Goal: Check status: Check status

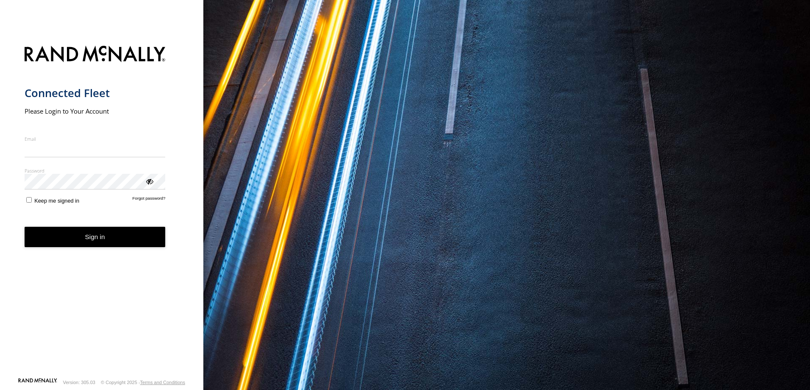
type input "**********"
click at [114, 247] on button "Sign in" at bounding box center [95, 237] width 141 height 21
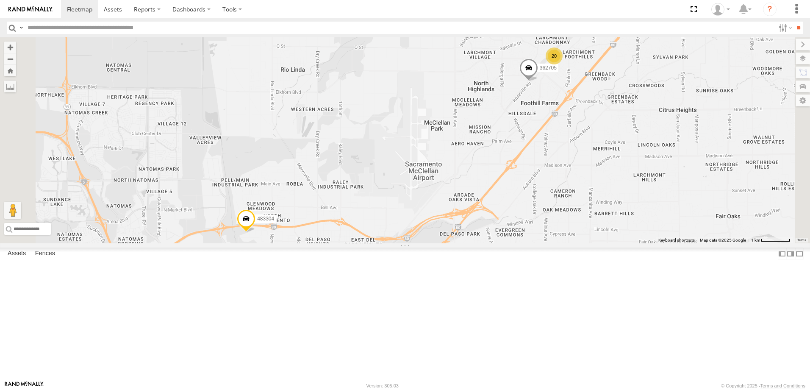
scroll to position [85, 0]
click at [377, 243] on div "20 483304 362705" at bounding box center [405, 140] width 810 height 206
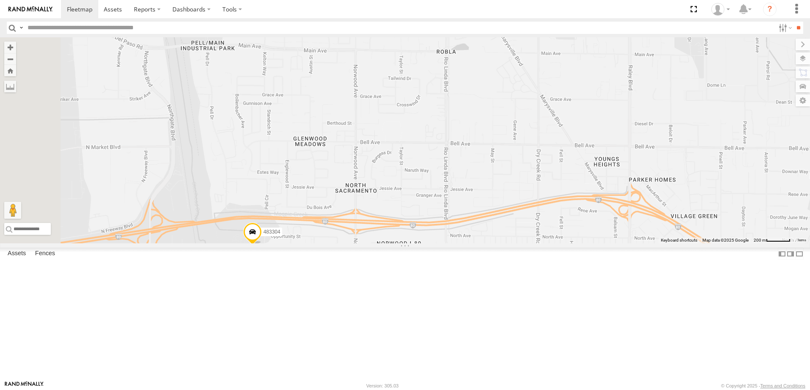
drag, startPoint x: 357, startPoint y: 314, endPoint x: 393, endPoint y: 314, distance: 35.6
click at [393, 243] on div "483304 362705" at bounding box center [405, 140] width 810 height 206
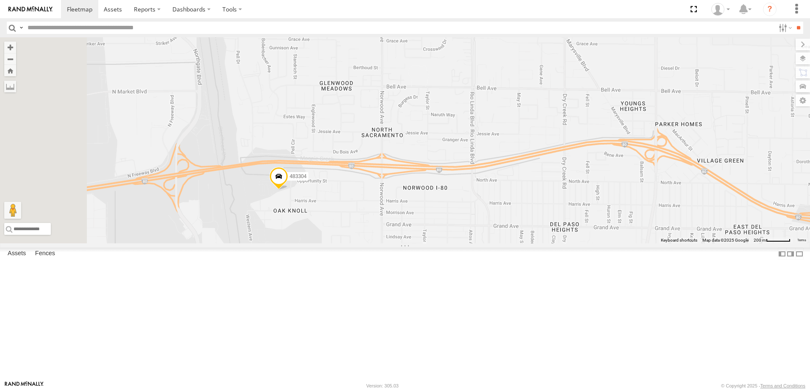
drag, startPoint x: 389, startPoint y: 323, endPoint x: 437, endPoint y: 260, distance: 78.6
click at [434, 243] on div "483304 362705" at bounding box center [405, 140] width 810 height 206
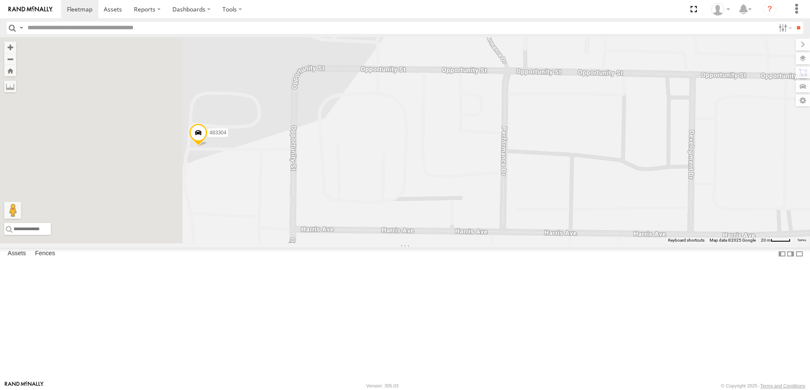
drag, startPoint x: 401, startPoint y: 277, endPoint x: 565, endPoint y: 249, distance: 166.3
click at [565, 243] on div "483304 362705" at bounding box center [405, 140] width 810 height 206
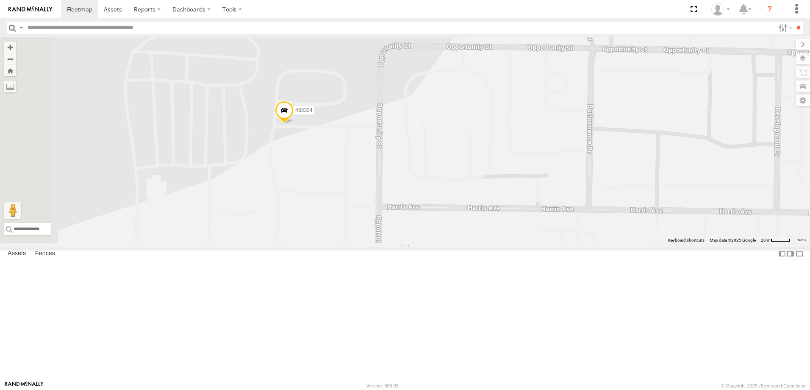
drag, startPoint x: 472, startPoint y: 274, endPoint x: 518, endPoint y: 253, distance: 50.4
click at [518, 243] on div "483304 362705" at bounding box center [405, 140] width 810 height 206
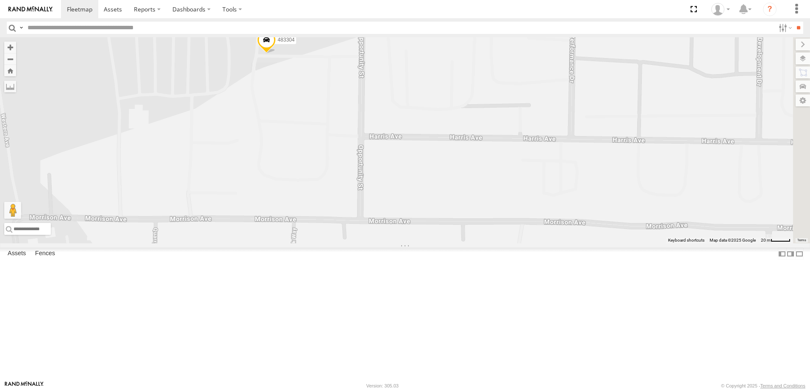
drag, startPoint x: 558, startPoint y: 217, endPoint x: 443, endPoint y: 175, distance: 122.0
click at [443, 175] on div "483304 362705" at bounding box center [405, 140] width 810 height 206
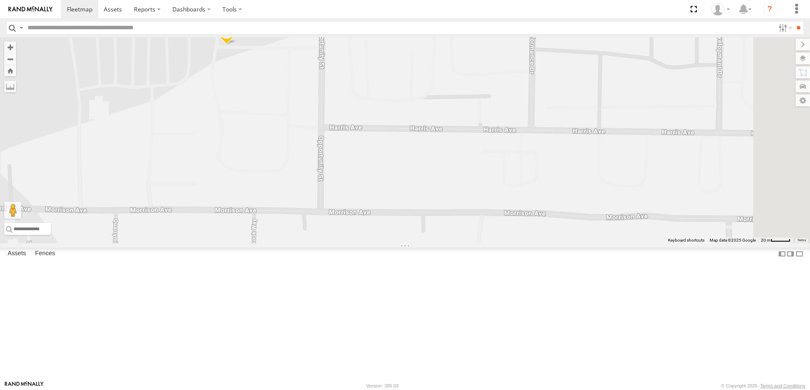
drag, startPoint x: 375, startPoint y: 219, endPoint x: 338, endPoint y: 211, distance: 38.1
click at [338, 211] on div "483304 362705" at bounding box center [405, 140] width 810 height 206
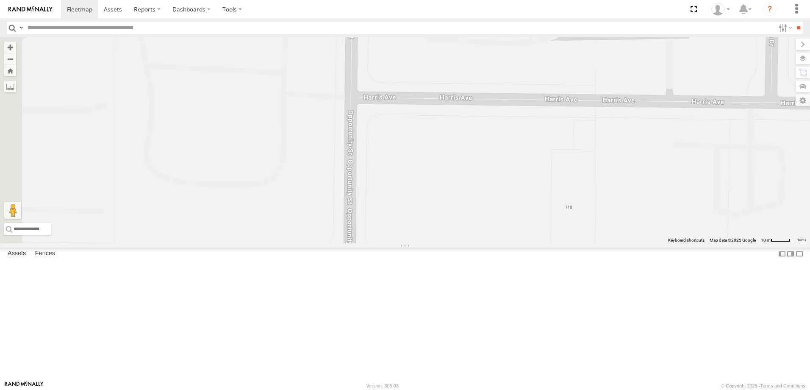
drag, startPoint x: 436, startPoint y: 205, endPoint x: 518, endPoint y: 202, distance: 81.8
click at [518, 201] on div "483304 362705" at bounding box center [405, 140] width 810 height 206
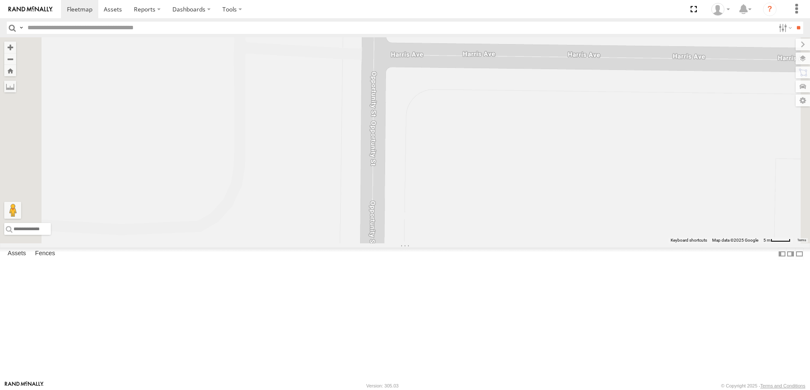
drag, startPoint x: 472, startPoint y: 203, endPoint x: 568, endPoint y: 200, distance: 96.6
click at [567, 200] on div "483304 362705" at bounding box center [405, 140] width 810 height 206
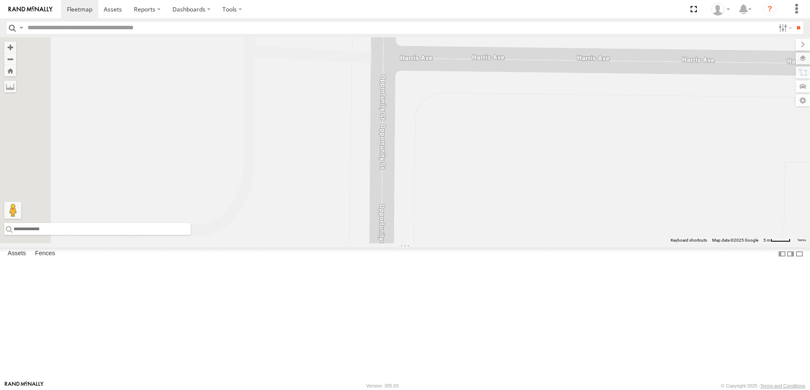
drag, startPoint x: 230, startPoint y: 369, endPoint x: 229, endPoint y: 364, distance: 4.7
click at [191, 235] on input "text" at bounding box center [97, 229] width 186 height 12
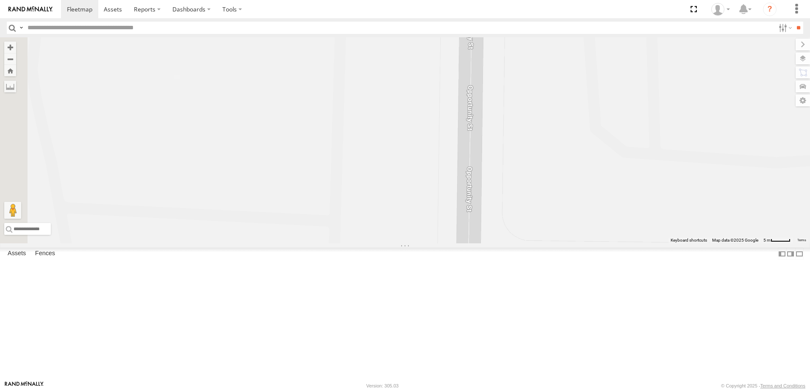
drag, startPoint x: 458, startPoint y: 198, endPoint x: 542, endPoint y: 411, distance: 229.4
click at [542, 389] on html at bounding box center [405, 195] width 810 height 390
drag, startPoint x: 509, startPoint y: 212, endPoint x: 508, endPoint y: 279, distance: 67.0
click at [508, 243] on div "483304 362705" at bounding box center [405, 140] width 810 height 206
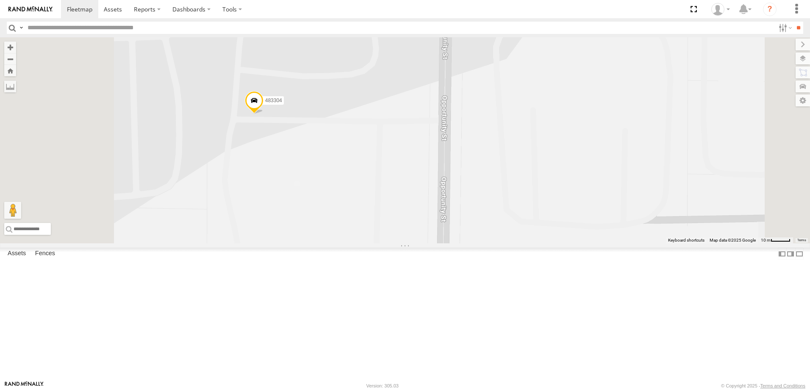
drag, startPoint x: 421, startPoint y: 233, endPoint x: 469, endPoint y: 259, distance: 54.0
click at [469, 243] on div "483304 362705" at bounding box center [405, 140] width 810 height 206
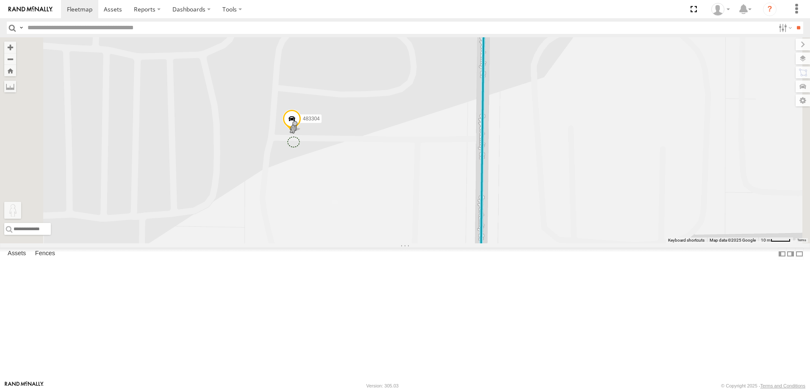
drag, startPoint x: 226, startPoint y: 344, endPoint x: 400, endPoint y: 210, distance: 219.9
click at [400, 210] on div "483304 362705 To activate drag with keyboard, press Alt + Enter. Once in keyboa…" at bounding box center [405, 140] width 810 height 206
drag, startPoint x: 222, startPoint y: 347, endPoint x: 379, endPoint y: 184, distance: 226.2
click at [379, 184] on div "483304 362705 To activate drag with keyboard, press Alt + Enter. Once in keyboa…" at bounding box center [405, 140] width 810 height 206
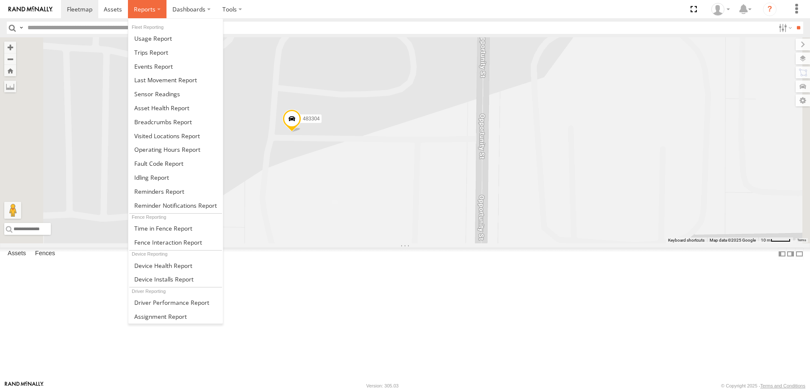
click at [149, 14] on label at bounding box center [147, 9] width 39 height 18
click at [154, 125] on span at bounding box center [163, 122] width 58 height 8
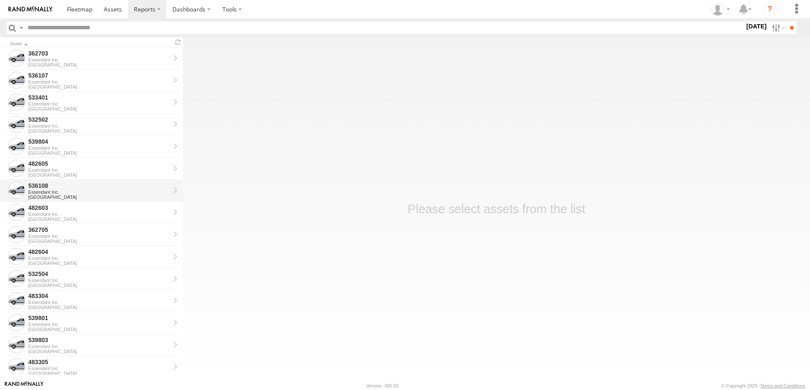
scroll to position [85, 0]
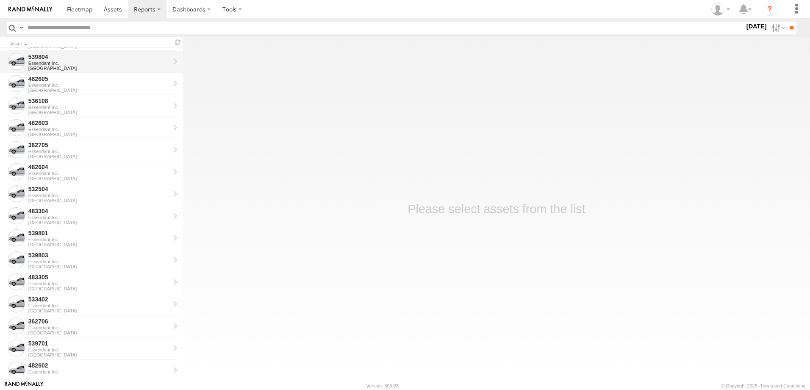
click at [50, 63] on div "Essendant Inc." at bounding box center [99, 63] width 142 height 5
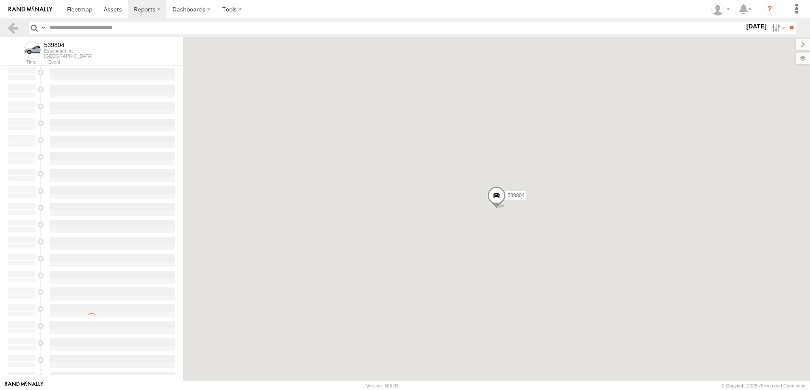
type input "**********"
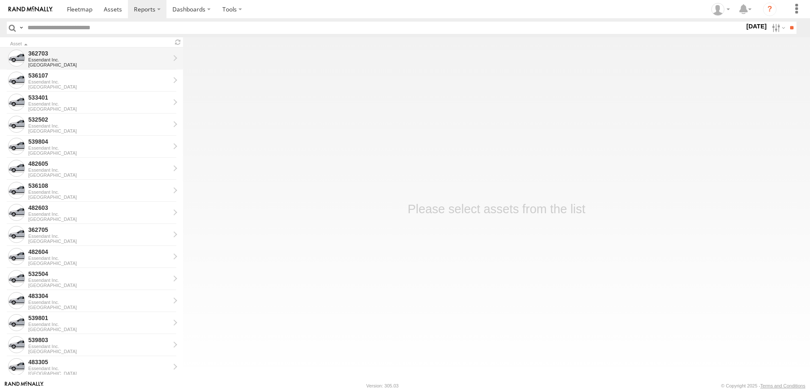
click at [50, 58] on div "Essendant Inc." at bounding box center [99, 59] width 142 height 5
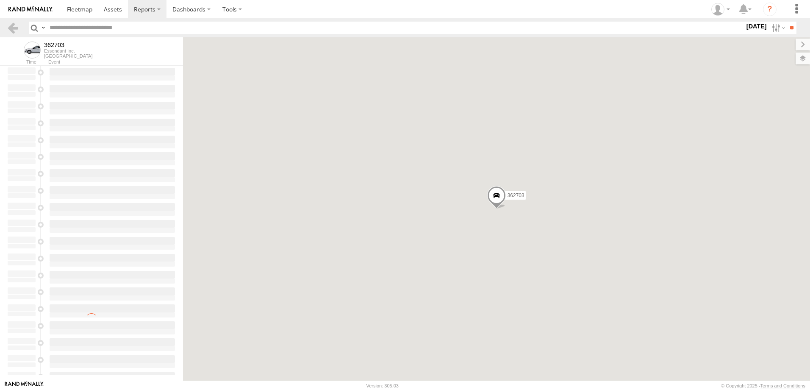
type input "**********"
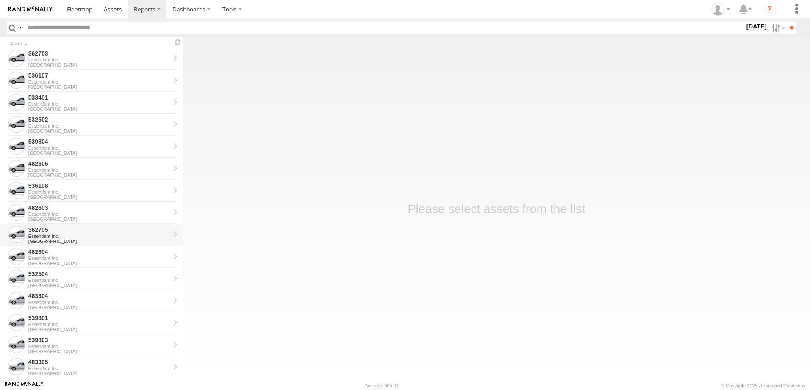
click at [54, 230] on div "362705" at bounding box center [99, 230] width 142 height 8
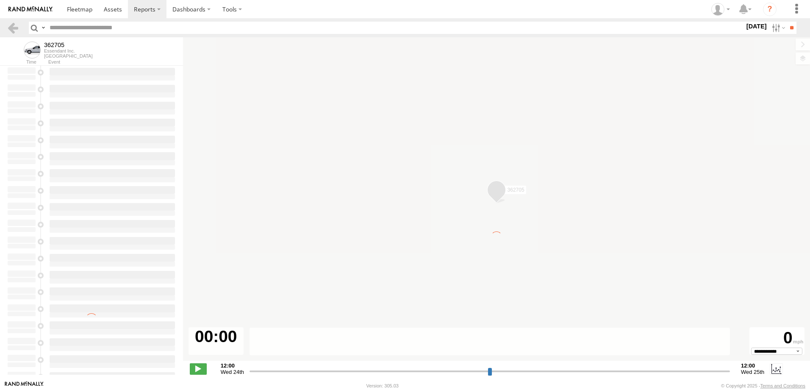
type input "**********"
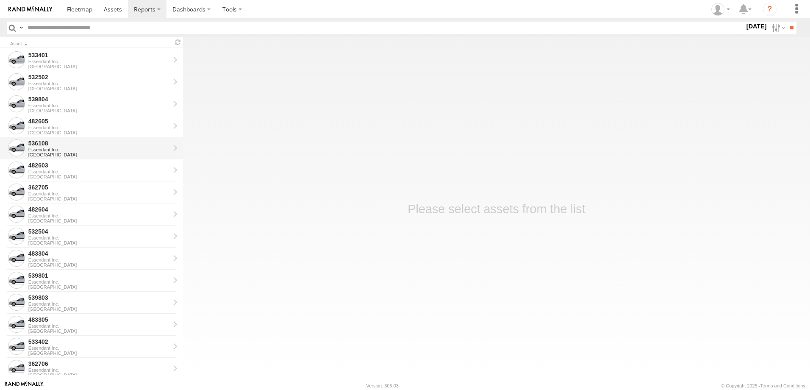
scroll to position [127, 0]
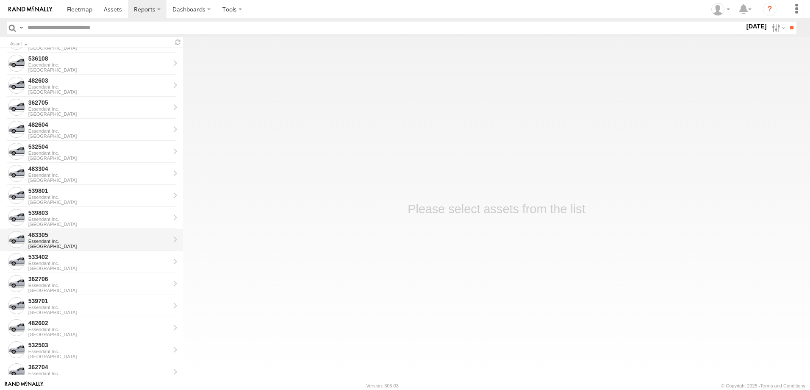
click at [38, 236] on div "483305" at bounding box center [99, 235] width 142 height 8
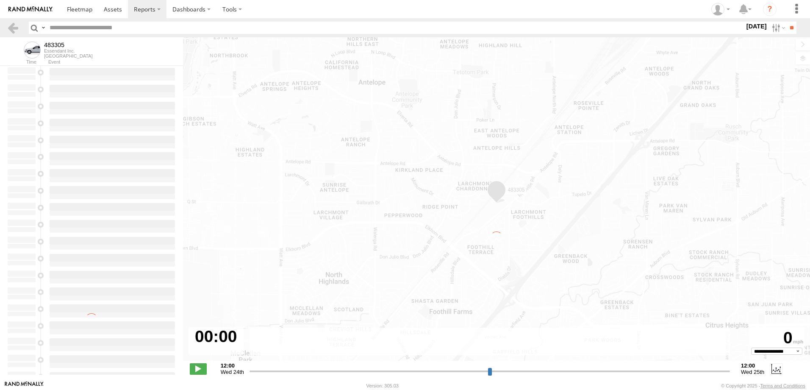
type input "**********"
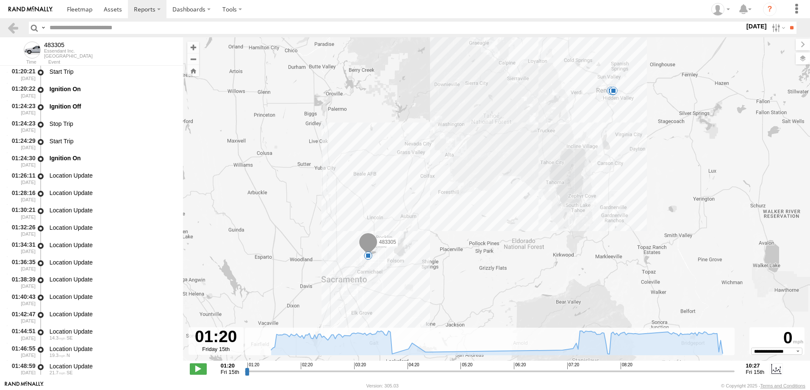
drag, startPoint x: 524, startPoint y: 208, endPoint x: 517, endPoint y: 177, distance: 31.7
click at [517, 177] on div "483305 01:24 Fri 04:29 Fri 04:47 Fri 07:20 Fri 10:27 Fri" at bounding box center [496, 203] width 627 height 332
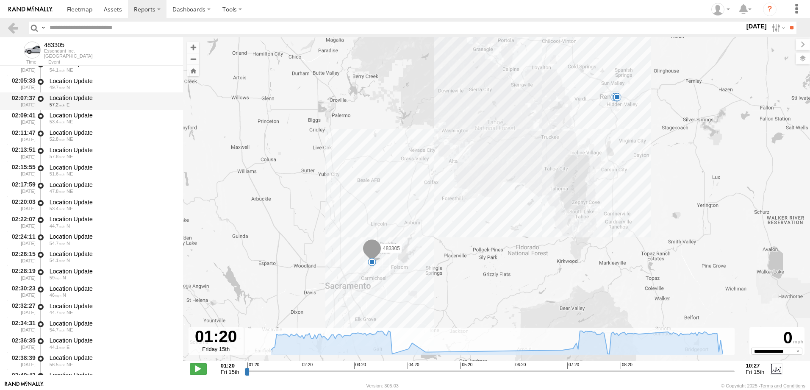
scroll to position [381, 0]
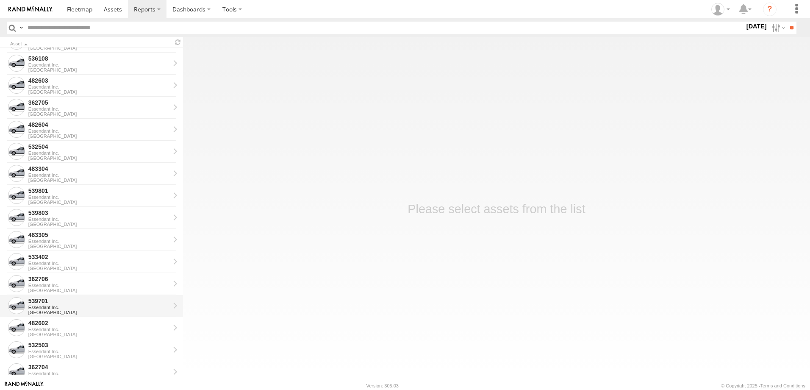
scroll to position [171, 0]
click at [43, 305] on div "Essendant Inc." at bounding box center [99, 307] width 142 height 5
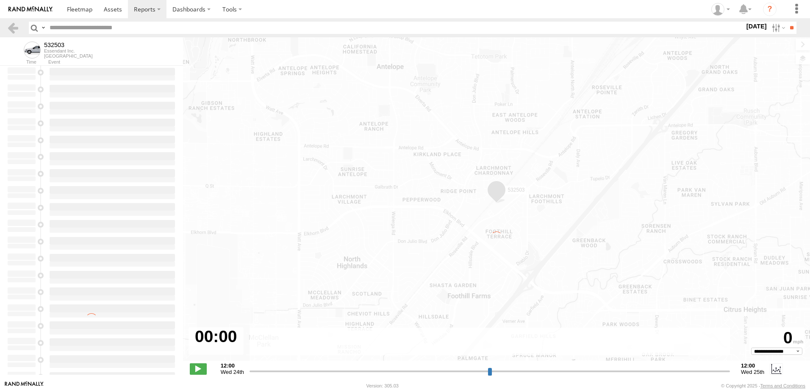
type input "**********"
